Goal: Task Accomplishment & Management: Manage account settings

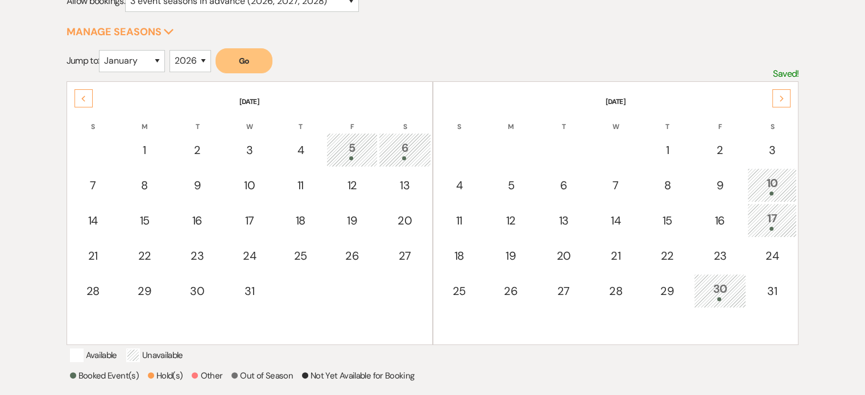
click at [776, 96] on div "Next" at bounding box center [781, 98] width 18 height 18
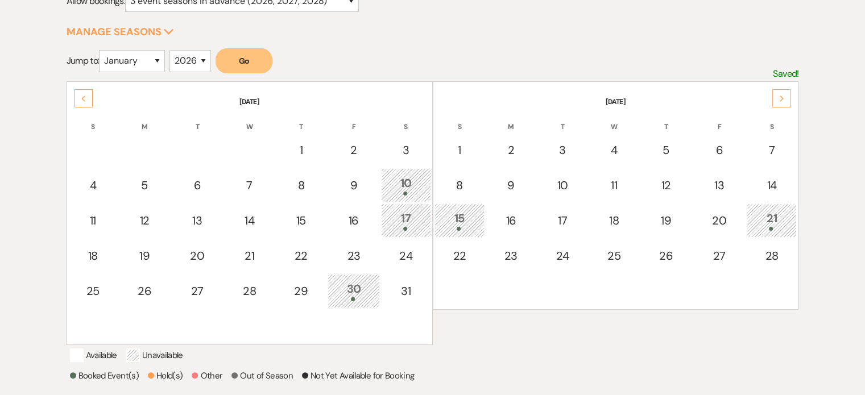
click at [776, 96] on div "Next" at bounding box center [781, 98] width 18 height 18
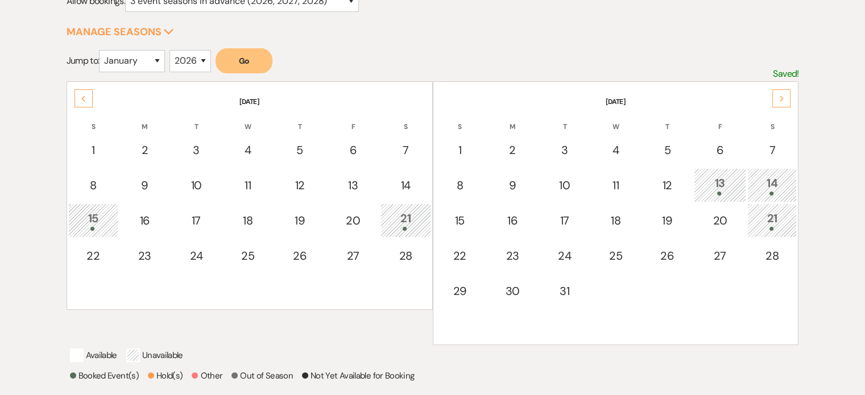
click at [776, 96] on div "Next" at bounding box center [781, 98] width 18 height 18
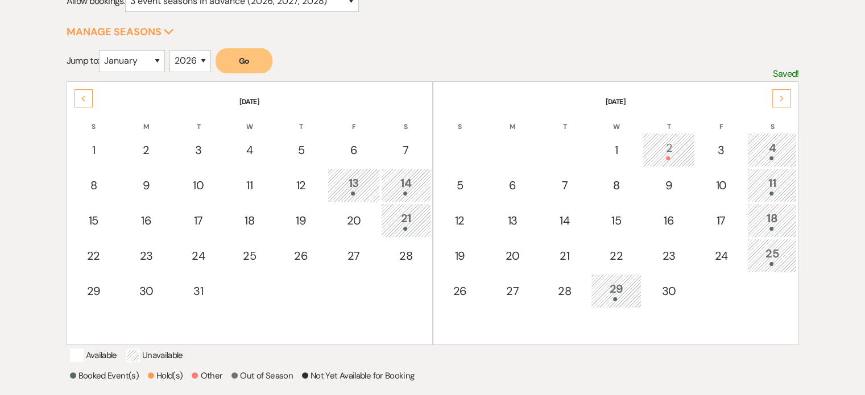
click at [776, 96] on div "Next" at bounding box center [781, 98] width 18 height 18
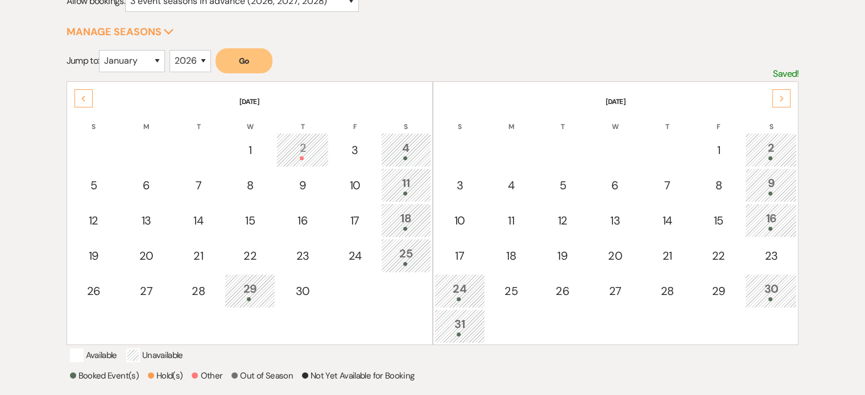
click at [776, 96] on div "Next" at bounding box center [781, 98] width 18 height 18
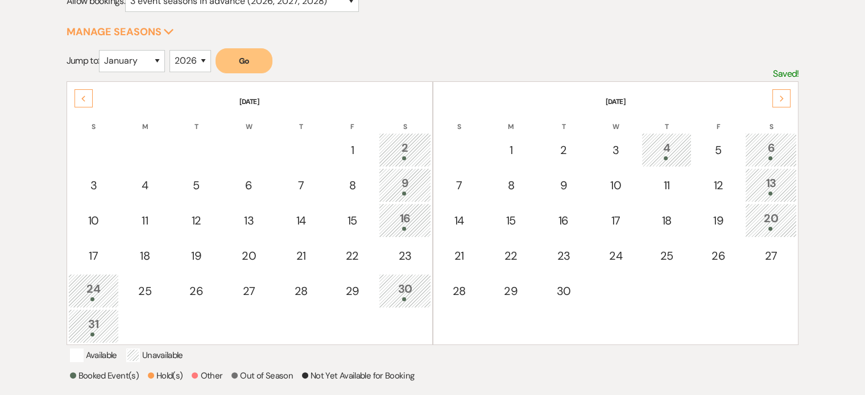
click at [776, 96] on div "Next" at bounding box center [781, 98] width 18 height 18
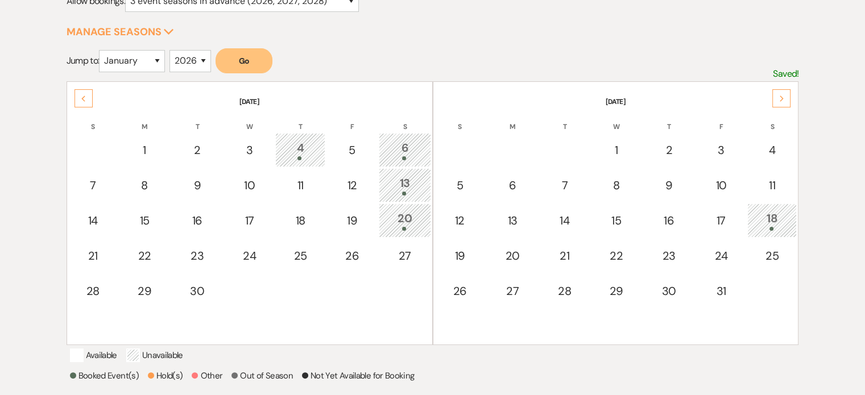
click at [776, 96] on div "Next" at bounding box center [781, 98] width 18 height 18
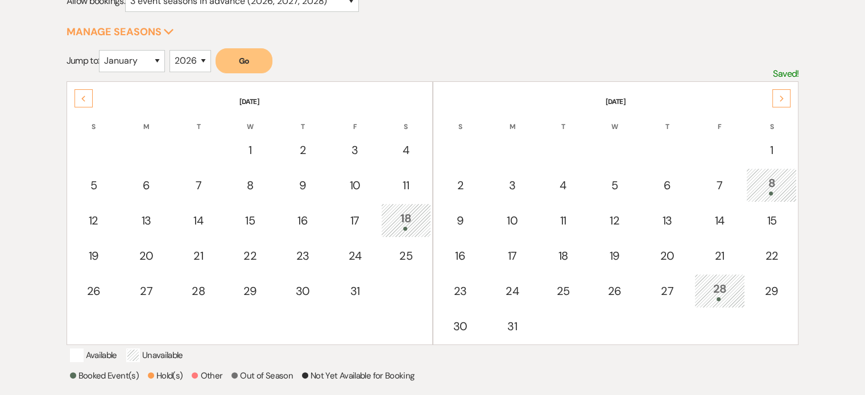
click at [776, 96] on div "Next" at bounding box center [781, 98] width 18 height 18
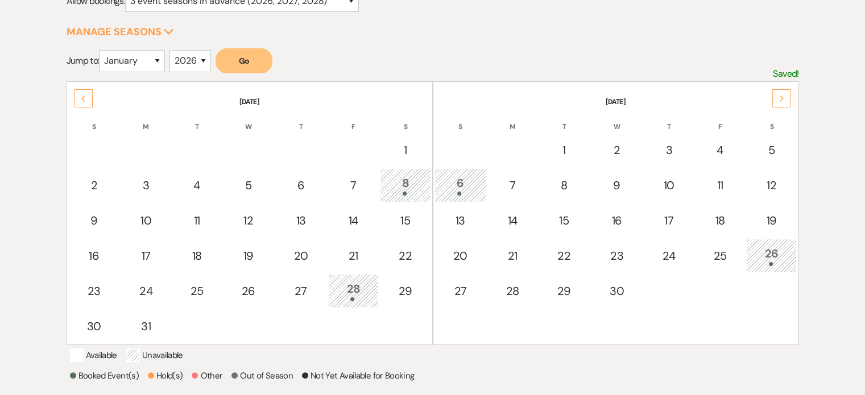
click at [776, 96] on div "Next" at bounding box center [781, 98] width 18 height 18
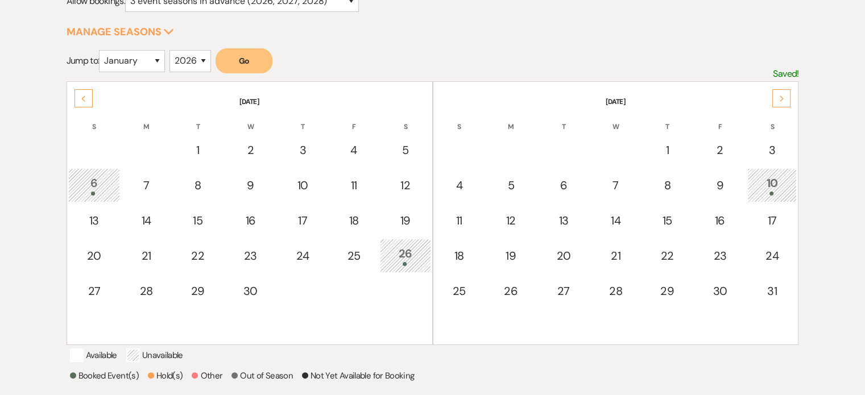
click at [85, 100] on icon "Previous" at bounding box center [84, 99] width 6 height 7
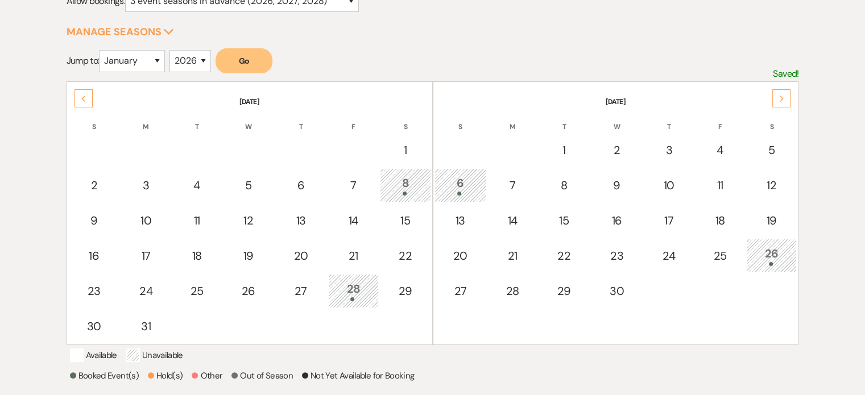
click at [85, 100] on icon "Previous" at bounding box center [84, 99] width 6 height 7
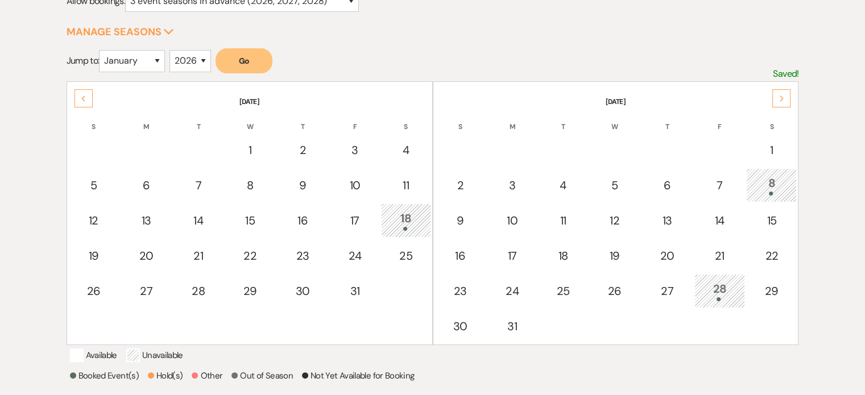
click at [85, 100] on icon "Previous" at bounding box center [84, 99] width 6 height 7
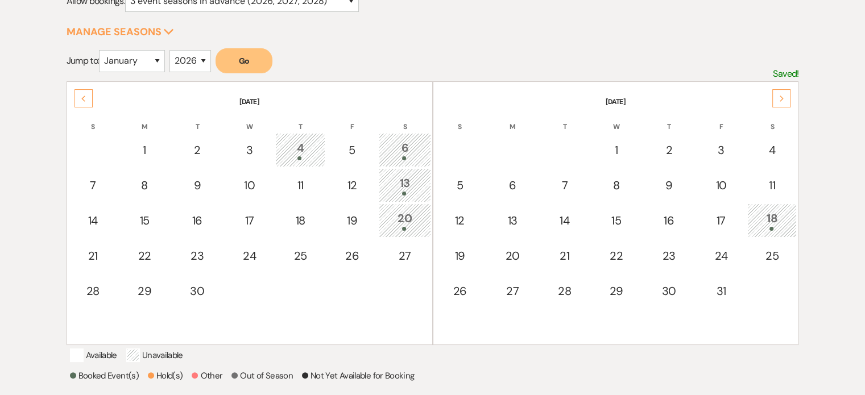
click at [85, 100] on icon "Previous" at bounding box center [84, 99] width 6 height 7
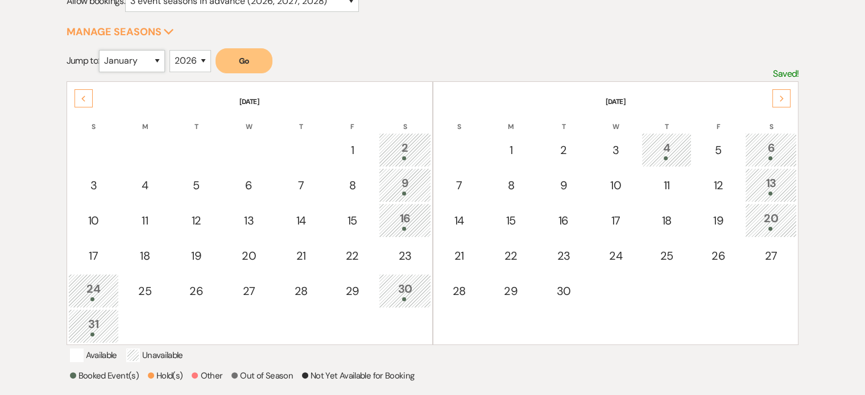
click at [123, 61] on select "January February March April May June July August September October November De…" at bounding box center [132, 61] width 66 height 22
select select "10"
click at [102, 50] on select "January February March April May June July August September October November De…" at bounding box center [132, 61] width 66 height 22
click at [186, 61] on select "2025 2026 2027 2028 2029" at bounding box center [191, 61] width 42 height 22
select select "2025"
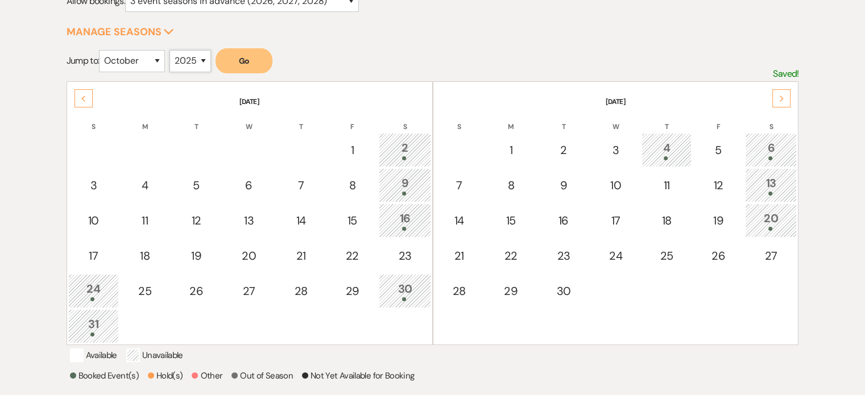
click at [173, 50] on select "2025 2026 2027 2028 2029" at bounding box center [191, 61] width 42 height 22
click at [247, 60] on button "Go" at bounding box center [244, 60] width 57 height 25
